Goal: Find specific page/section: Find specific page/section

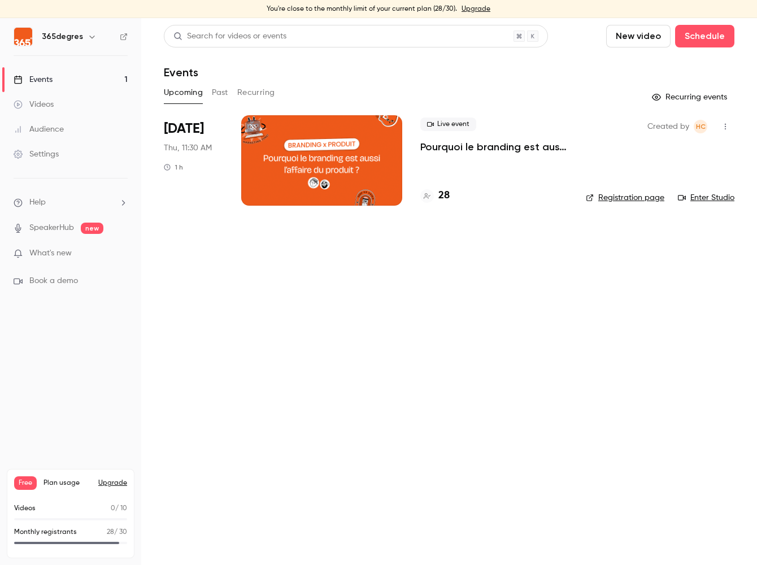
click at [445, 150] on p "Pourquoi le branding est aussi l'affaire du produit ?" at bounding box center [493, 147] width 147 height 14
